Goal: Information Seeking & Learning: Learn about a topic

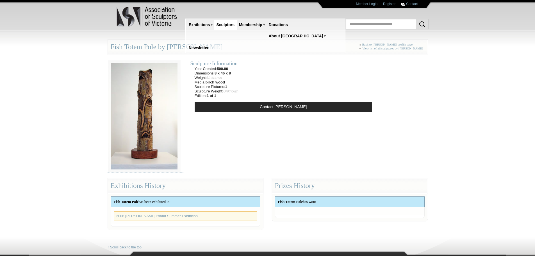
click at [186, 48] on div "Fish Totem Pole by [PERSON_NAME] « Back to [PERSON_NAME] profile page + View li…" at bounding box center [268, 47] width 320 height 15
click at [390, 45] on link "Back to [PERSON_NAME] profile page" at bounding box center [388, 45] width 51 height 4
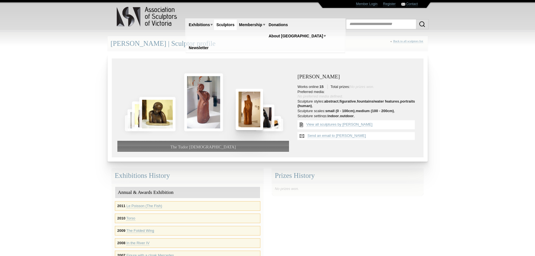
click at [250, 117] on img at bounding box center [250, 109] width 28 height 41
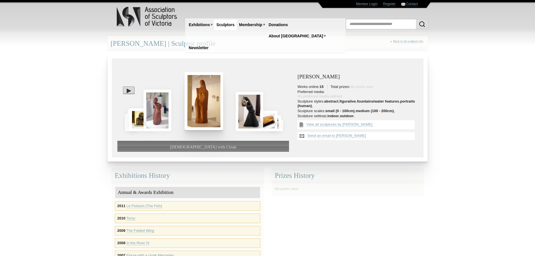
click at [250, 117] on img at bounding box center [250, 111] width 28 height 39
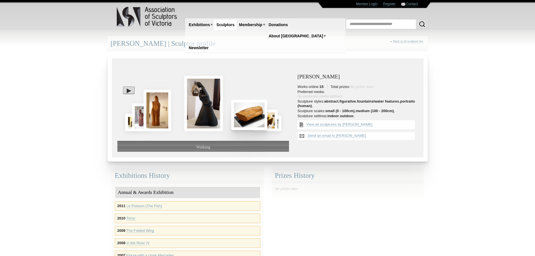
click at [250, 117] on img at bounding box center [249, 115] width 36 height 30
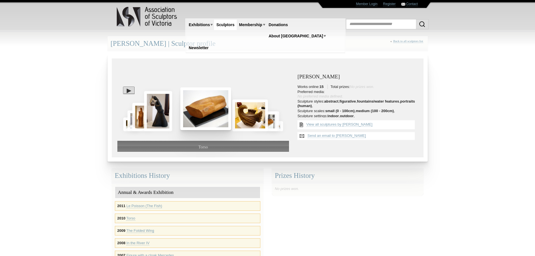
click at [250, 117] on img at bounding box center [250, 114] width 36 height 31
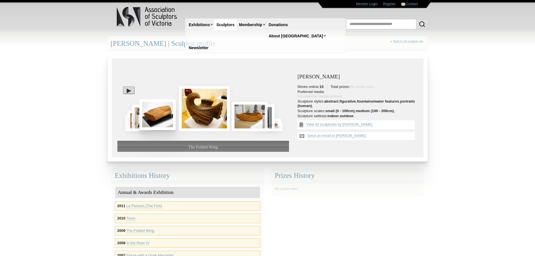
click at [250, 117] on img at bounding box center [250, 116] width 36 height 29
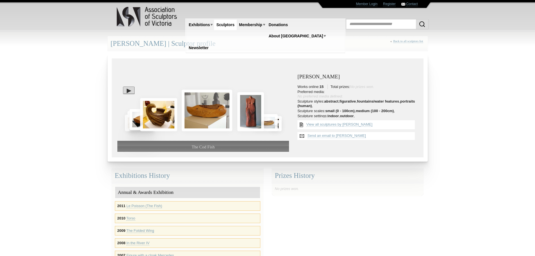
click at [250, 117] on img at bounding box center [250, 111] width 27 height 39
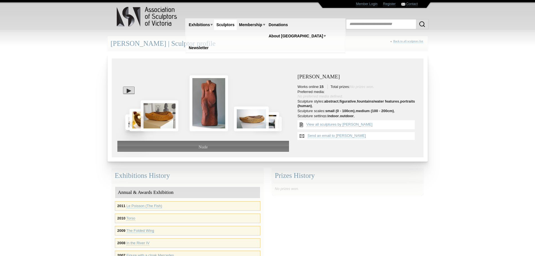
click at [250, 117] on img at bounding box center [251, 119] width 35 height 25
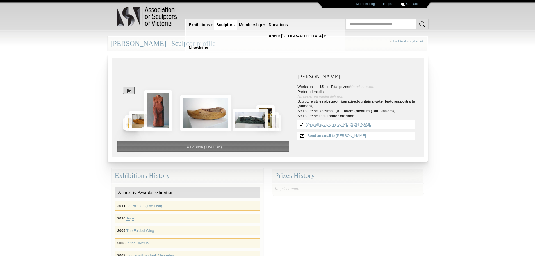
click at [250, 117] on img at bounding box center [251, 120] width 36 height 22
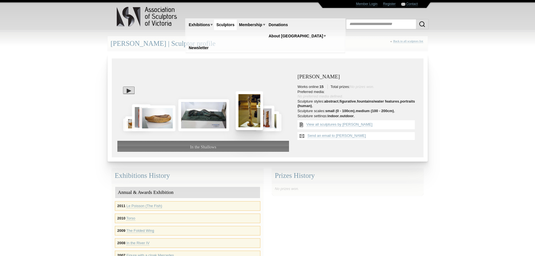
click at [250, 117] on img at bounding box center [250, 110] width 28 height 38
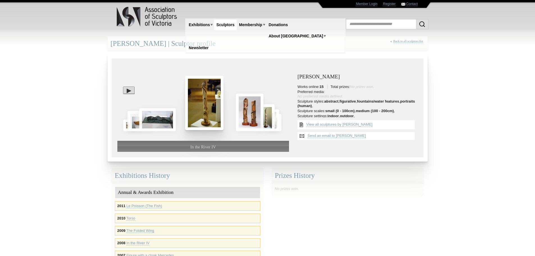
click at [250, 117] on img at bounding box center [250, 112] width 28 height 37
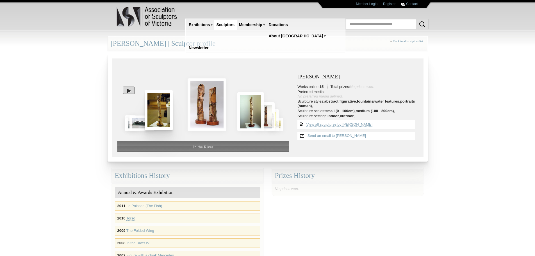
click at [250, 117] on img at bounding box center [250, 111] width 27 height 39
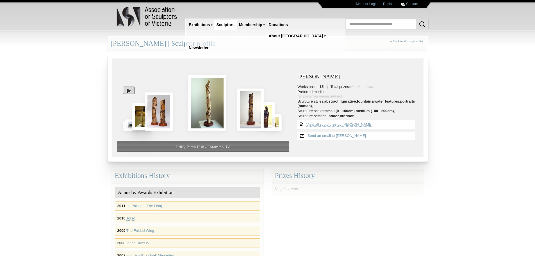
click at [250, 117] on img at bounding box center [250, 110] width 27 height 43
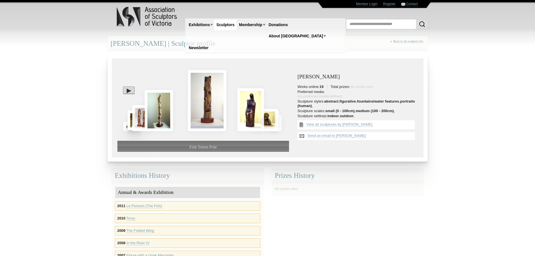
click at [250, 117] on img at bounding box center [250, 109] width 27 height 43
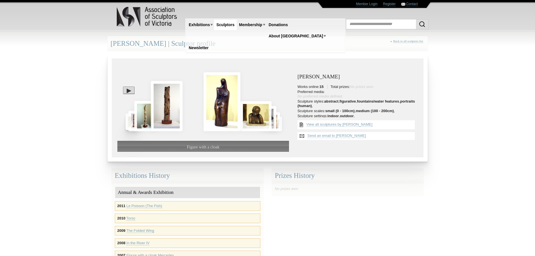
click at [250, 117] on img at bounding box center [256, 116] width 32 height 30
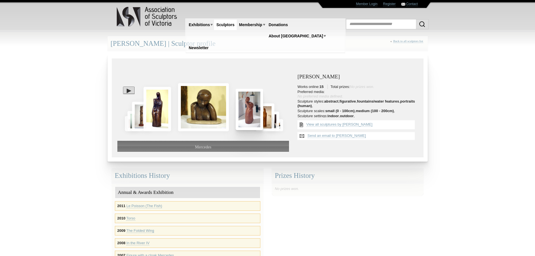
click at [250, 117] on img at bounding box center [250, 109] width 28 height 41
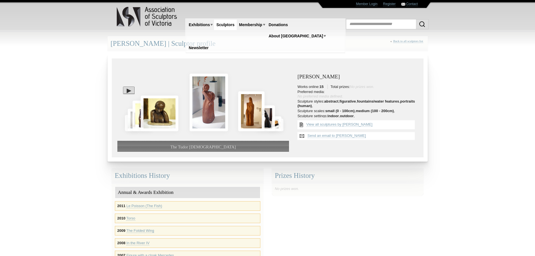
click at [250, 117] on img at bounding box center [251, 111] width 27 height 40
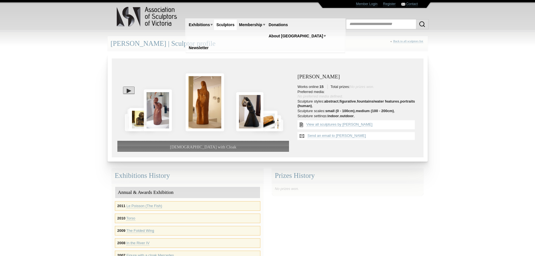
click at [250, 117] on img at bounding box center [249, 111] width 27 height 39
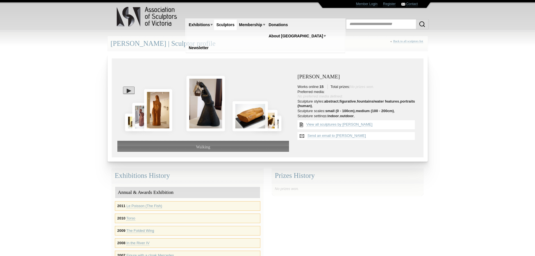
click at [250, 117] on img at bounding box center [251, 116] width 36 height 30
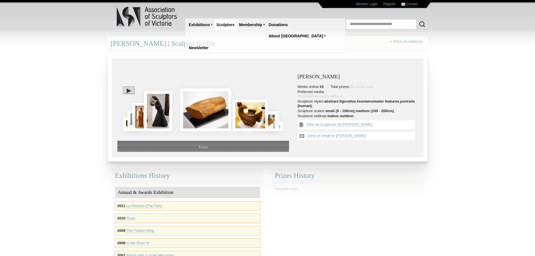
click at [250, 117] on img at bounding box center [251, 114] width 36 height 31
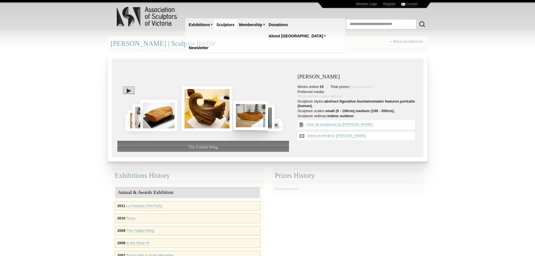
click at [253, 117] on img at bounding box center [250, 115] width 35 height 29
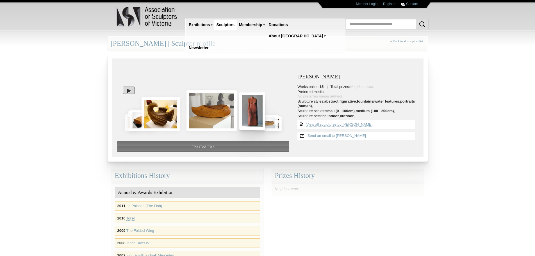
click at [253, 117] on img at bounding box center [252, 111] width 26 height 38
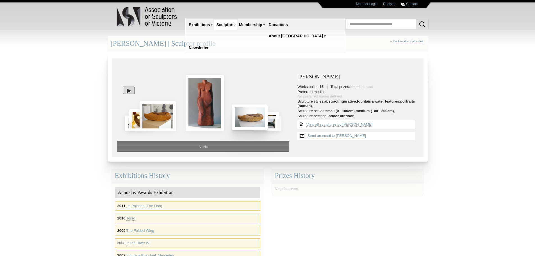
click at [258, 117] on img at bounding box center [250, 118] width 36 height 26
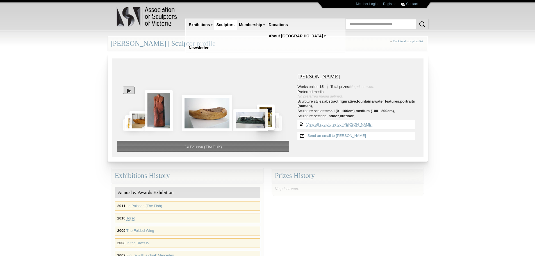
click at [264, 118] on img at bounding box center [250, 120] width 35 height 22
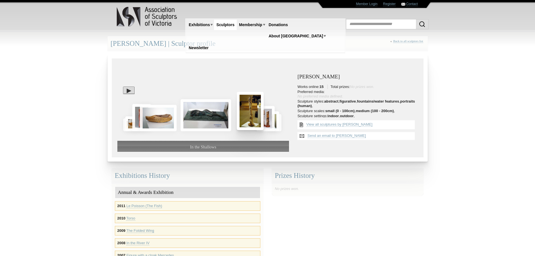
click at [265, 119] on img at bounding box center [266, 118] width 18 height 25
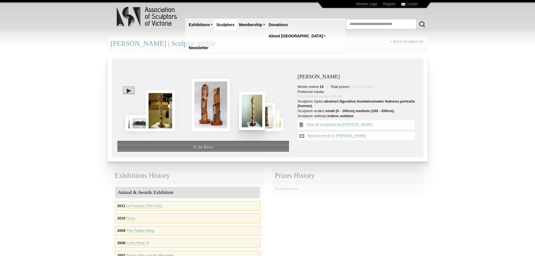
click at [267, 119] on img at bounding box center [266, 117] width 18 height 28
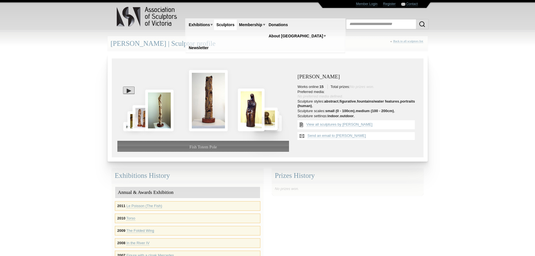
click at [267, 119] on img at bounding box center [266, 119] width 24 height 22
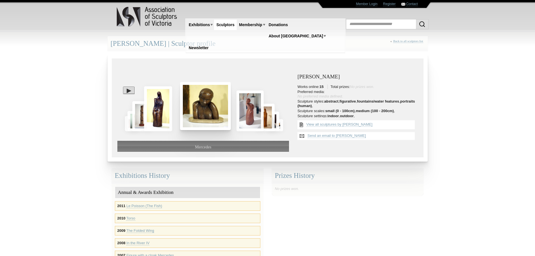
click at [269, 119] on img at bounding box center [266, 118] width 18 height 28
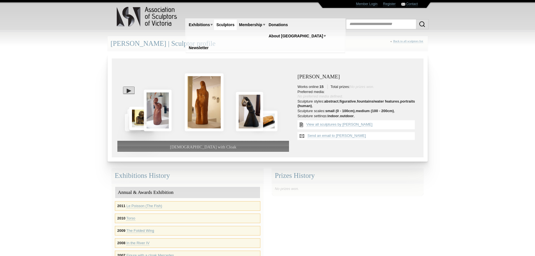
click at [269, 119] on img at bounding box center [265, 121] width 24 height 21
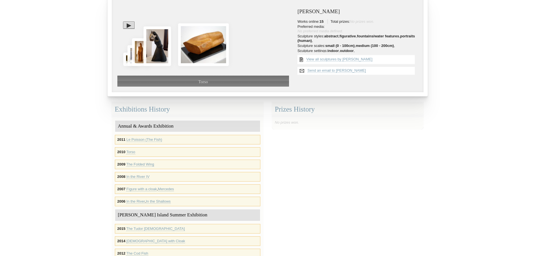
scroll to position [228, 0]
